Goal: Transaction & Acquisition: Purchase product/service

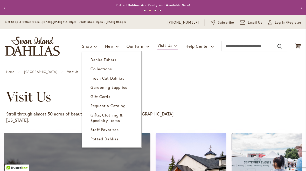
click at [111, 60] on span "Dahlia Tubers" at bounding box center [104, 59] width 26 height 5
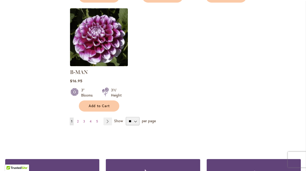
scroll to position [678, 0]
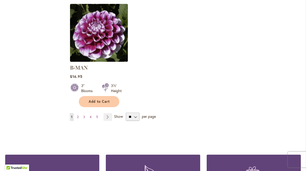
click at [80, 113] on link "Page 2" at bounding box center [78, 117] width 4 height 8
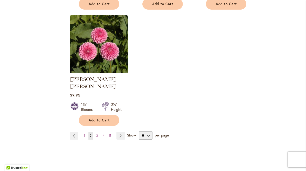
scroll to position [661, 0]
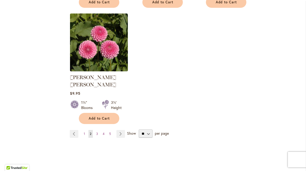
click at [121, 130] on link "Page Next" at bounding box center [121, 134] width 9 height 8
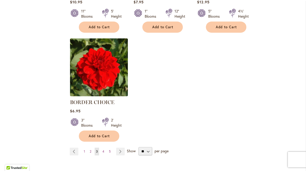
scroll to position [643, 0]
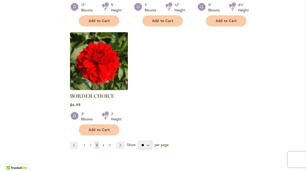
click at [119, 145] on link "Page Next" at bounding box center [120, 145] width 9 height 8
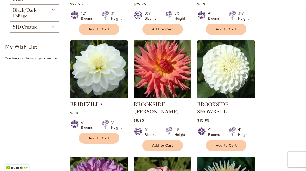
scroll to position [199, 0]
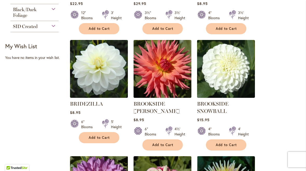
click at [225, 144] on span "Add to Cart" at bounding box center [226, 145] width 21 height 4
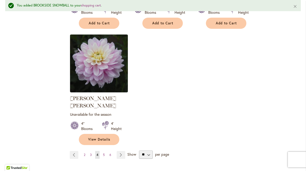
scroll to position [662, 0]
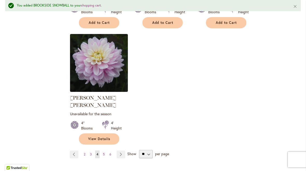
click at [122, 151] on link "Page Next" at bounding box center [121, 155] width 9 height 8
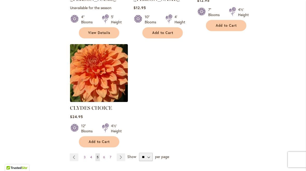
scroll to position [646, 0]
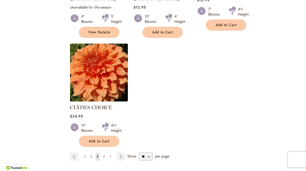
click at [117, 153] on link "Page Next" at bounding box center [121, 157] width 9 height 8
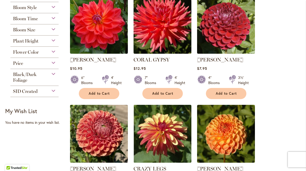
scroll to position [134, 0]
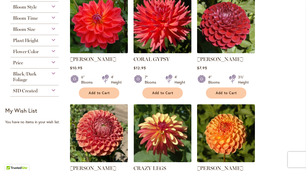
click at [228, 91] on span "Add to Cart" at bounding box center [226, 93] width 21 height 4
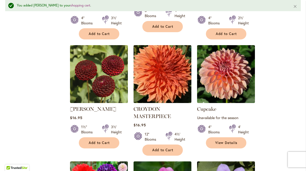
scroll to position [324, 0]
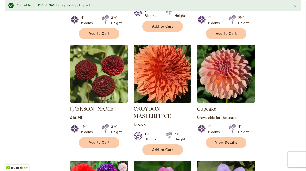
click at [102, 140] on span "Add to Cart" at bounding box center [99, 142] width 21 height 4
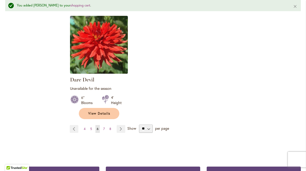
scroll to position [696, 0]
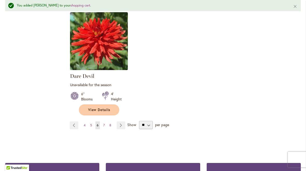
click at [119, 121] on link "Page Next" at bounding box center [121, 125] width 9 height 8
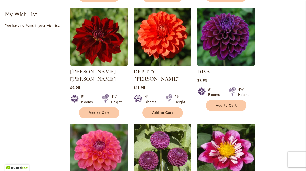
scroll to position [232, 0]
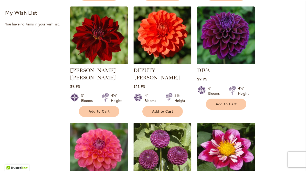
click at [227, 102] on span "Add to Cart" at bounding box center [226, 104] width 21 height 4
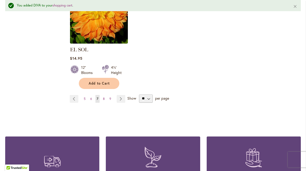
scroll to position [713, 0]
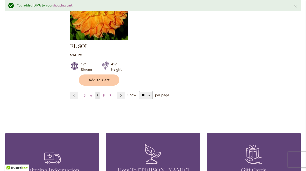
click at [119, 92] on link "Page Next" at bounding box center [121, 96] width 9 height 8
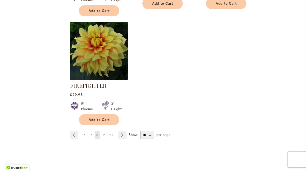
scroll to position [682, 0]
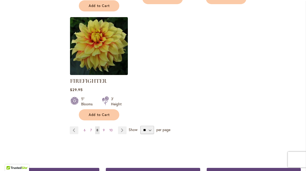
click at [123, 127] on link "Page Next" at bounding box center [122, 130] width 9 height 8
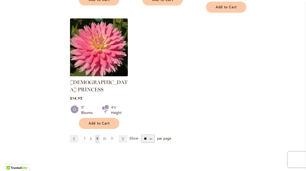
scroll to position [689, 0]
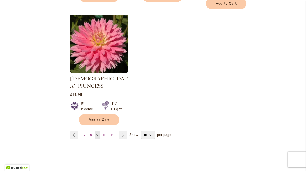
click at [122, 131] on link "Page Next" at bounding box center [123, 135] width 9 height 8
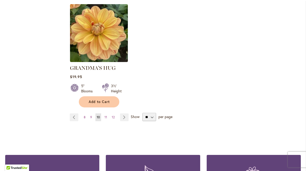
scroll to position [679, 0]
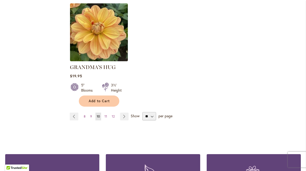
click at [124, 113] on link "Page Next" at bounding box center [124, 117] width 9 height 8
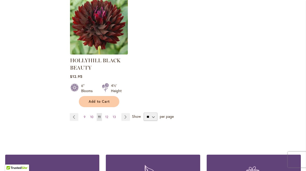
scroll to position [698, 0]
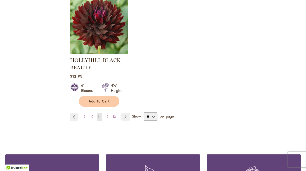
click at [123, 115] on link "Page Next" at bounding box center [125, 117] width 9 height 8
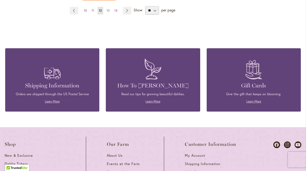
scroll to position [785, 0]
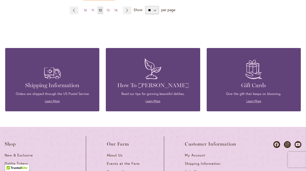
click at [152, 99] on link "Learn More" at bounding box center [153, 101] width 15 height 4
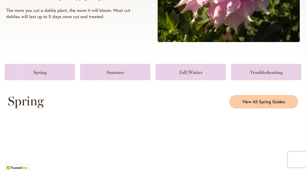
scroll to position [196, 0]
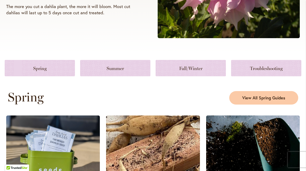
click at [194, 69] on link at bounding box center [191, 68] width 70 height 16
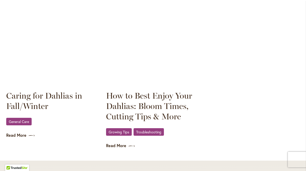
scroll to position [760, 0]
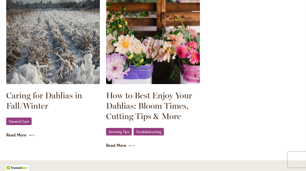
click at [23, 123] on span "General Care" at bounding box center [19, 121] width 20 height 3
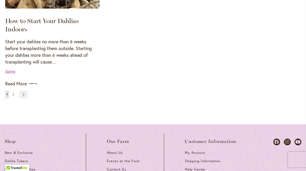
scroll to position [664, 0]
click at [25, 90] on link "Page Next" at bounding box center [23, 94] width 9 height 8
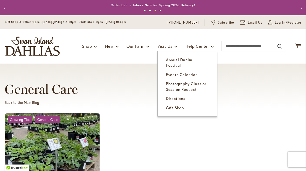
click at [193, 60] on span "Annual Dahlia Festival" at bounding box center [179, 62] width 26 height 11
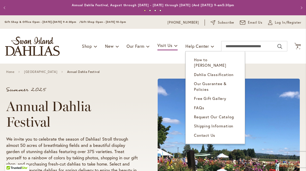
click at [201, 105] on span "FAQs" at bounding box center [199, 107] width 10 height 5
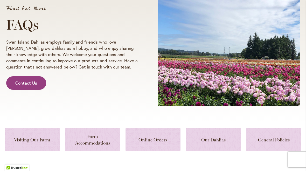
scroll to position [90, 0]
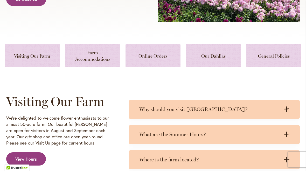
click at [32, 62] on link at bounding box center [32, 55] width 55 height 23
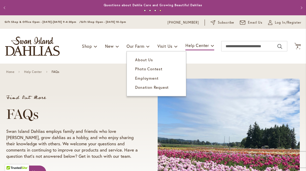
click at [146, 62] on span "About Us" at bounding box center [144, 59] width 18 height 5
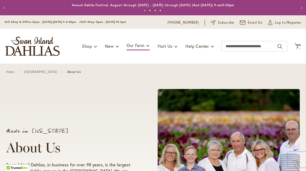
click at [297, 47] on span "4" at bounding box center [298, 46] width 2 height 3
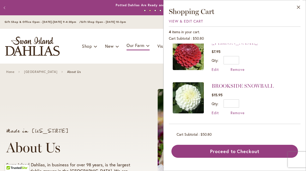
scroll to position [95, 0]
